Goal: Book appointment/travel/reservation

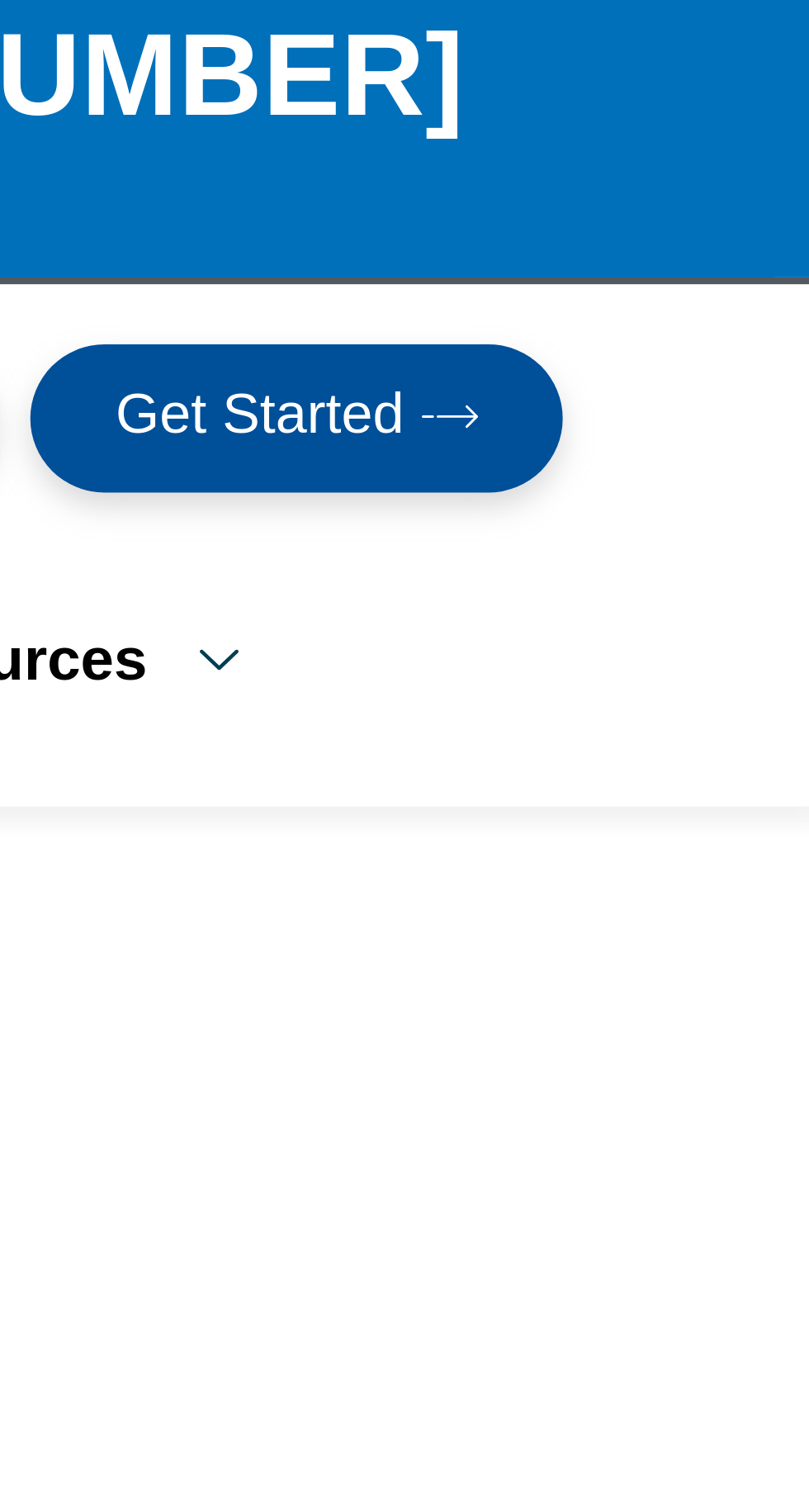
click at [729, 119] on icon at bounding box center [725, 126] width 13 height 13
